Goal: Transaction & Acquisition: Purchase product/service

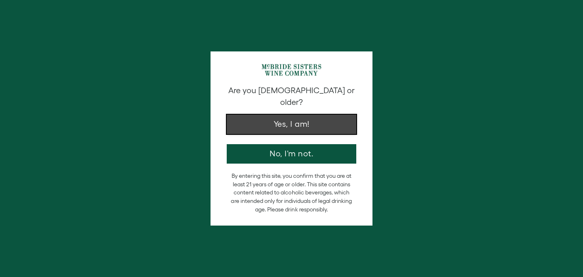
click at [300, 115] on button "Yes, I am!" at bounding box center [292, 124] width 130 height 19
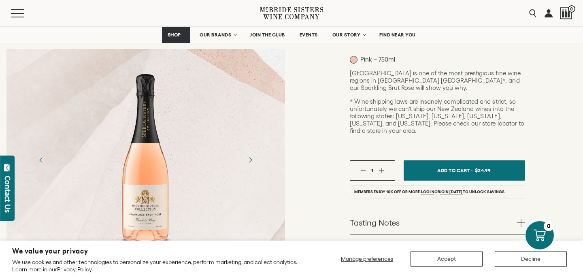
scroll to position [190, 0]
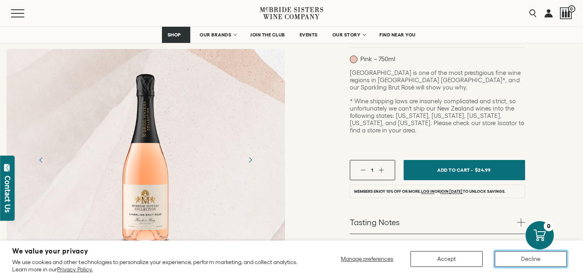
click at [518, 255] on button "Decline" at bounding box center [531, 259] width 72 height 16
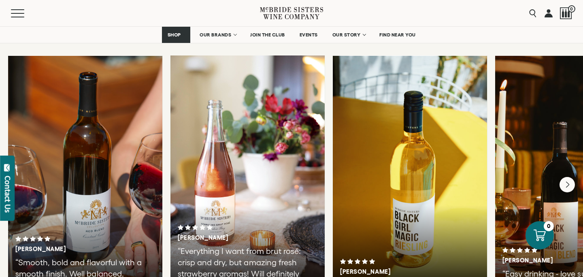
scroll to position [1838, 0]
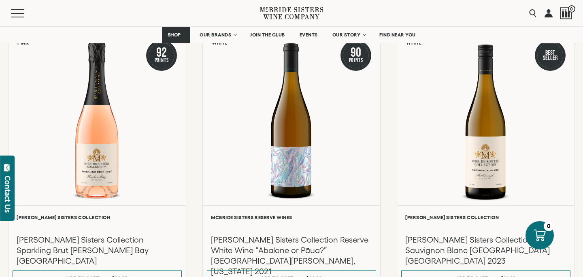
scroll to position [178, 0]
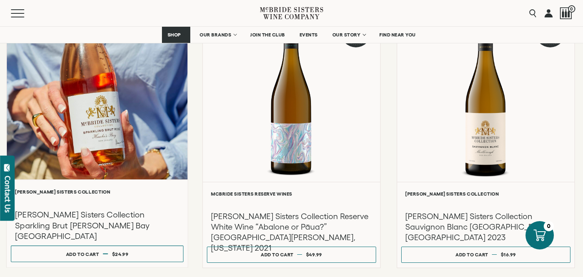
click at [114, 216] on h3 "[PERSON_NAME] Sisters Collection Sparkling Brut [PERSON_NAME] Bay [GEOGRAPHIC_D…" at bounding box center [97, 225] width 164 height 32
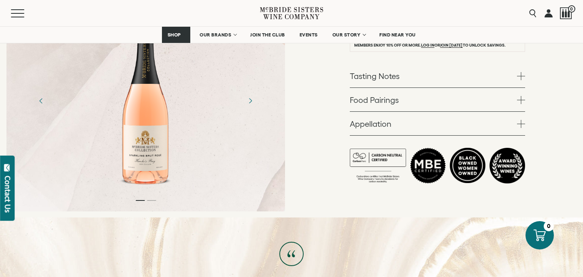
scroll to position [338, 0]
